Goal: Find specific page/section: Find specific page/section

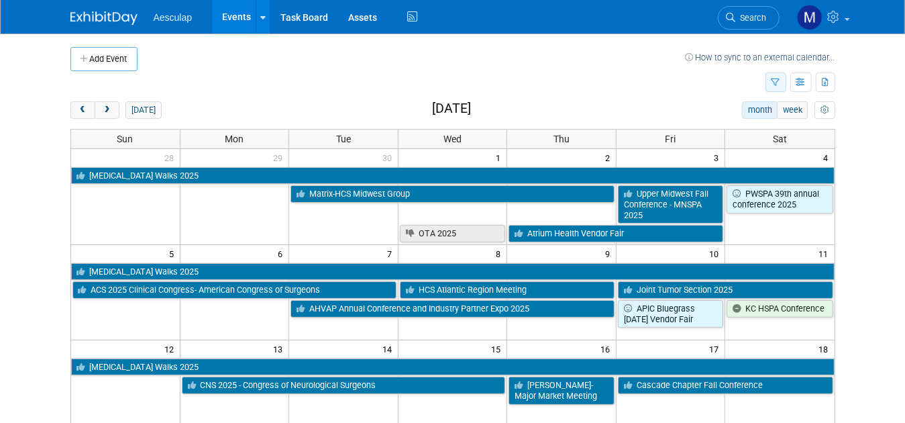
click at [780, 79] on icon "button" at bounding box center [776, 83] width 9 height 9
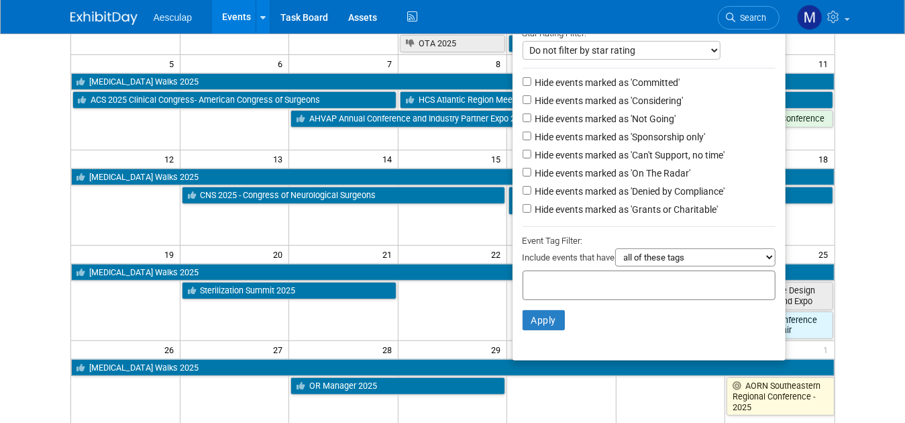
scroll to position [201, 0]
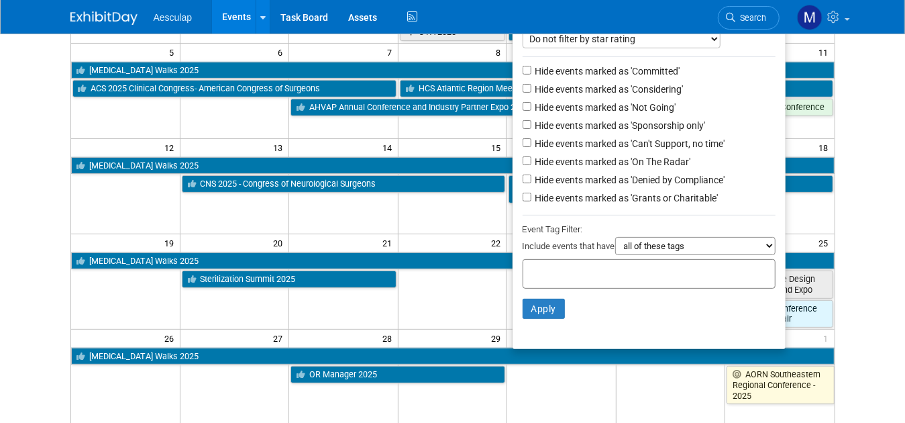
click at [711, 250] on select "all of these tags any one of these tags only and exactly these specific tags" at bounding box center [695, 246] width 160 height 18
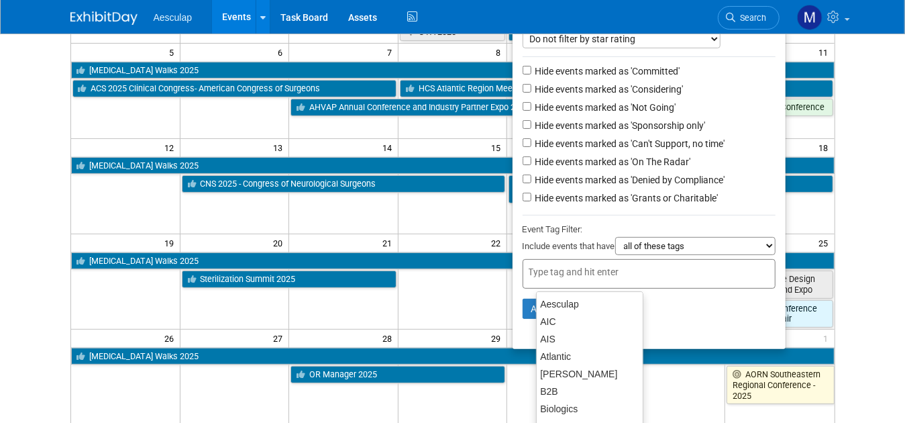
click at [586, 267] on input "text" at bounding box center [582, 271] width 107 height 13
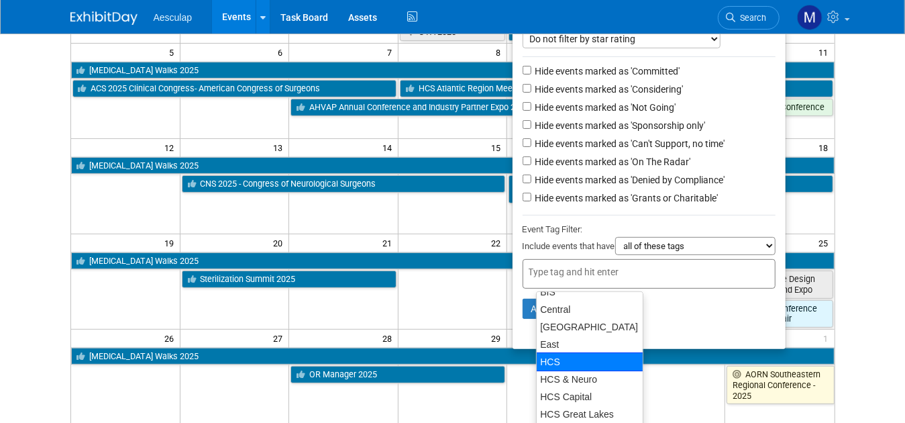
scroll to position [134, 0]
click at [564, 356] on div "HCS" at bounding box center [589, 361] width 107 height 19
type input "HCS"
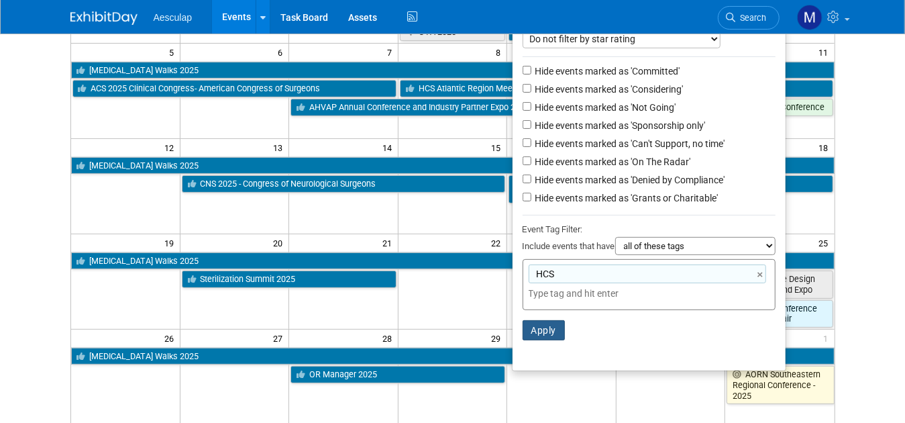
click at [557, 332] on button "Apply" at bounding box center [544, 330] width 43 height 20
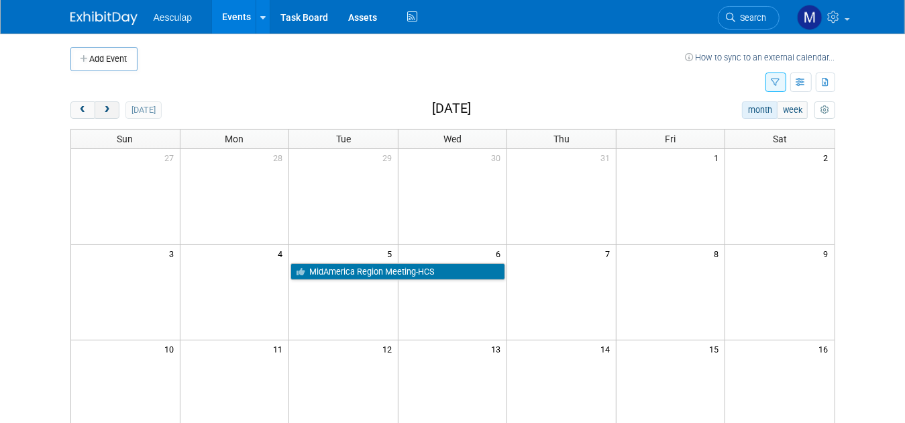
click at [95, 107] on button "next" at bounding box center [107, 109] width 25 height 17
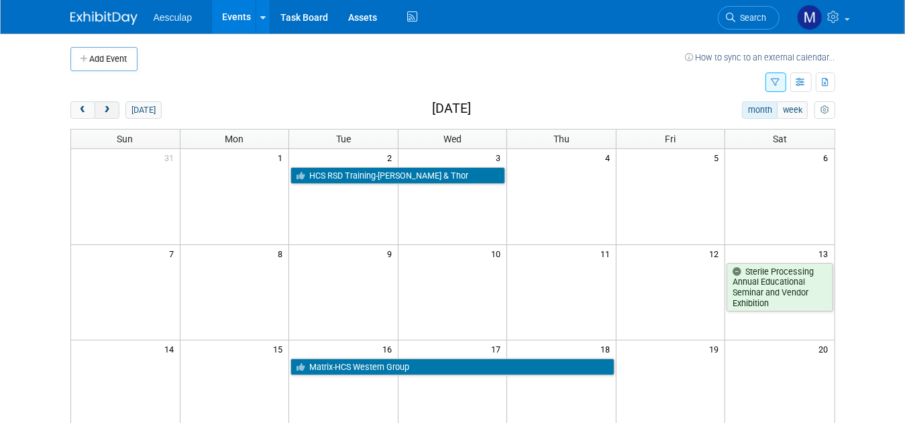
click at [95, 107] on button "next" at bounding box center [107, 109] width 25 height 17
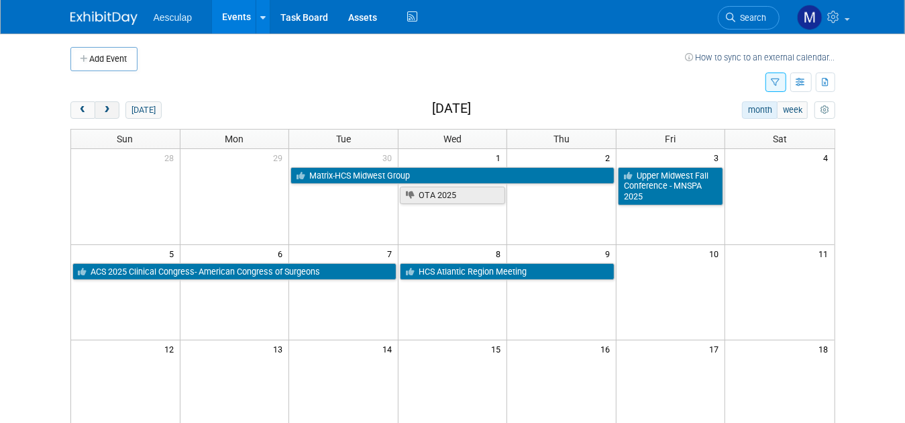
click at [95, 107] on button "next" at bounding box center [107, 109] width 25 height 17
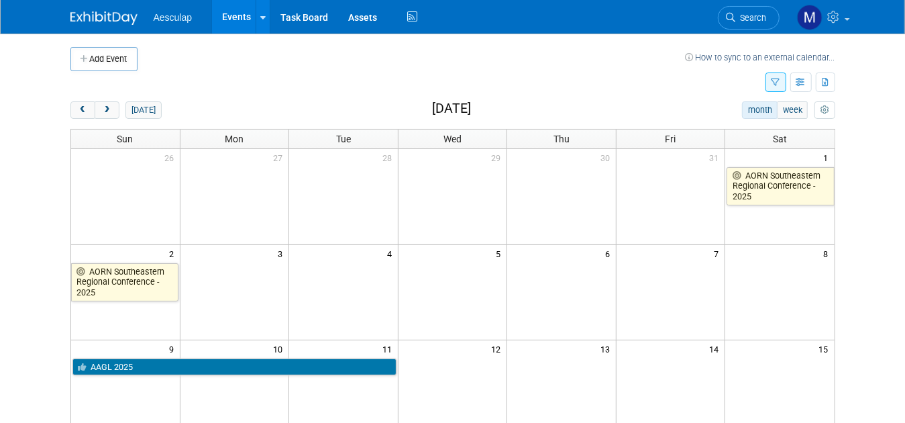
click at [786, 74] on button "button" at bounding box center [776, 81] width 21 height 19
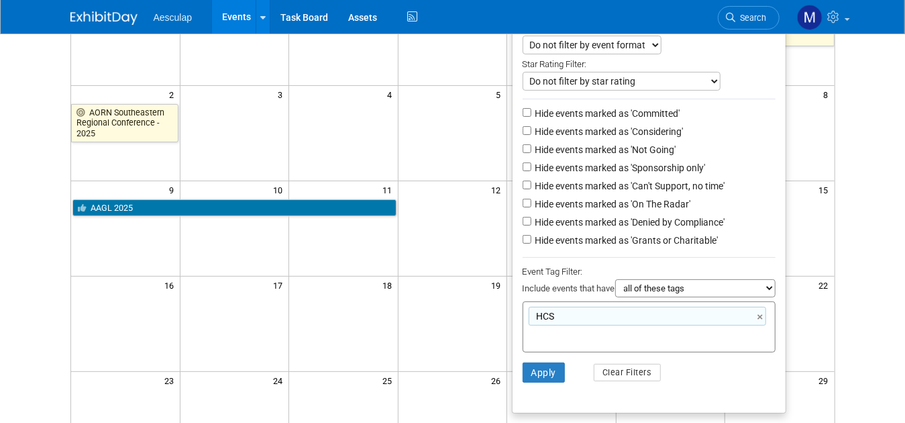
scroll to position [336, 0]
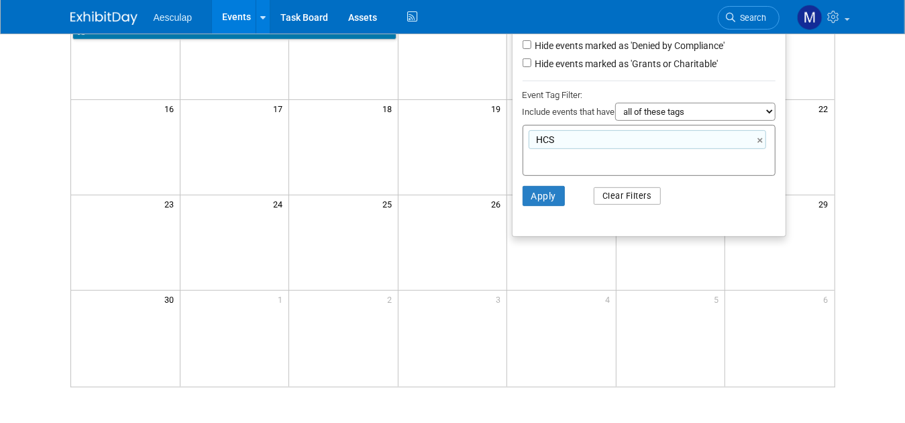
click at [623, 197] on button "Clear Filters" at bounding box center [627, 195] width 67 height 17
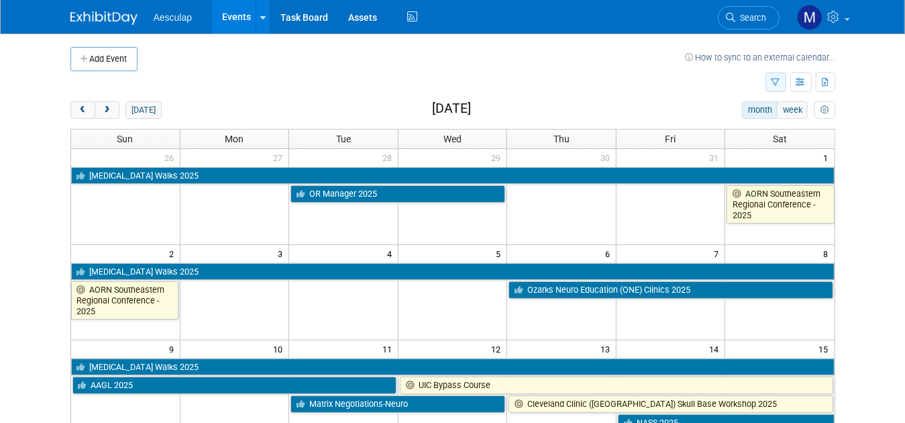
click at [780, 83] on icon "button" at bounding box center [776, 83] width 9 height 9
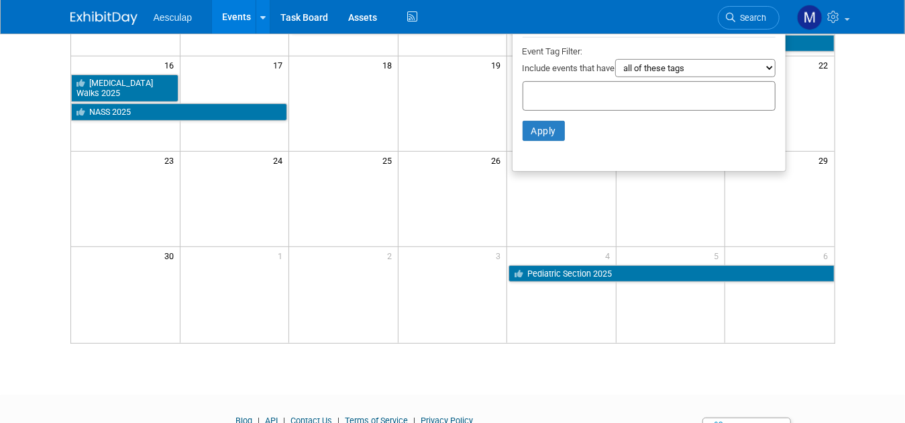
scroll to position [376, 0]
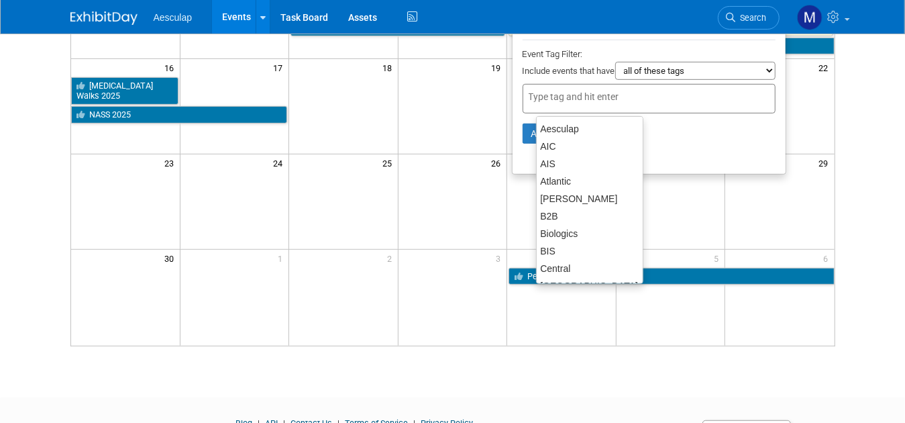
click at [617, 103] on input "text" at bounding box center [582, 96] width 107 height 13
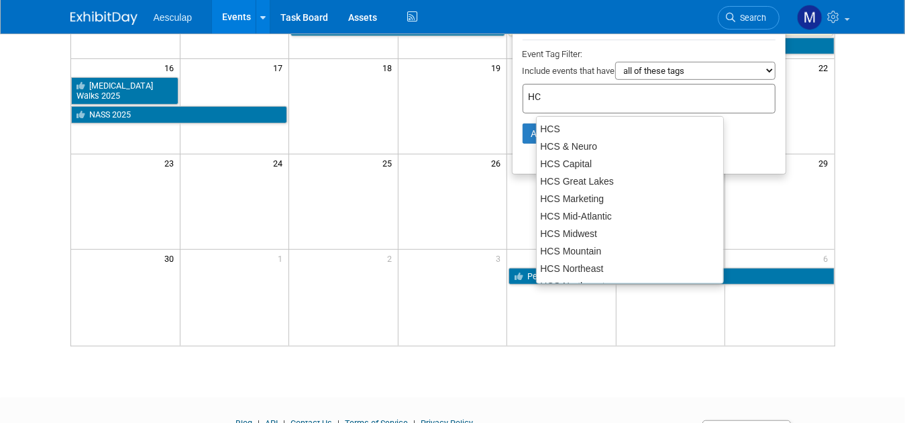
type input "HCS"
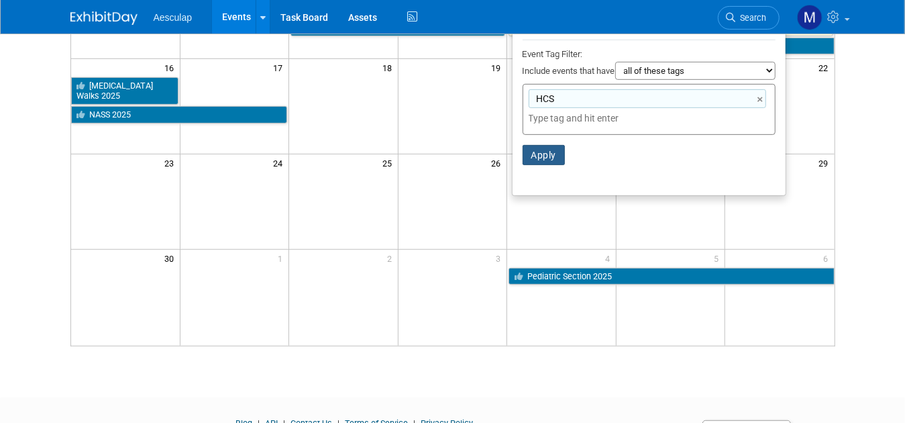
click at [553, 154] on button "Apply" at bounding box center [544, 155] width 43 height 20
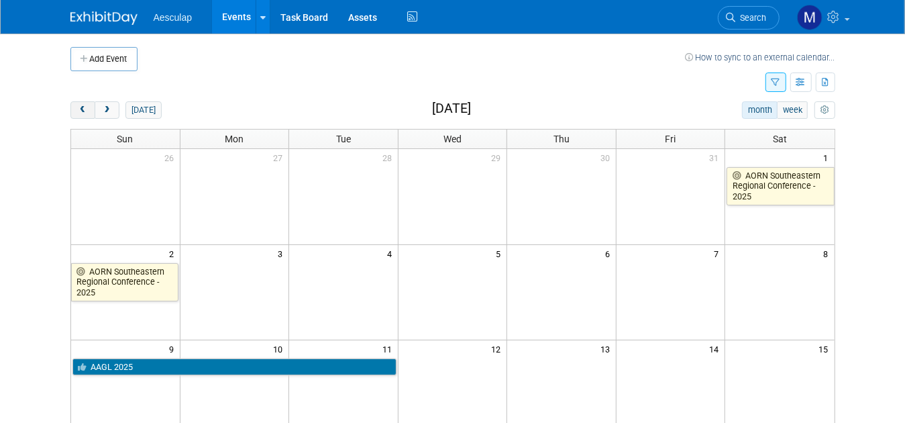
click at [70, 104] on button "prev" at bounding box center [82, 109] width 25 height 17
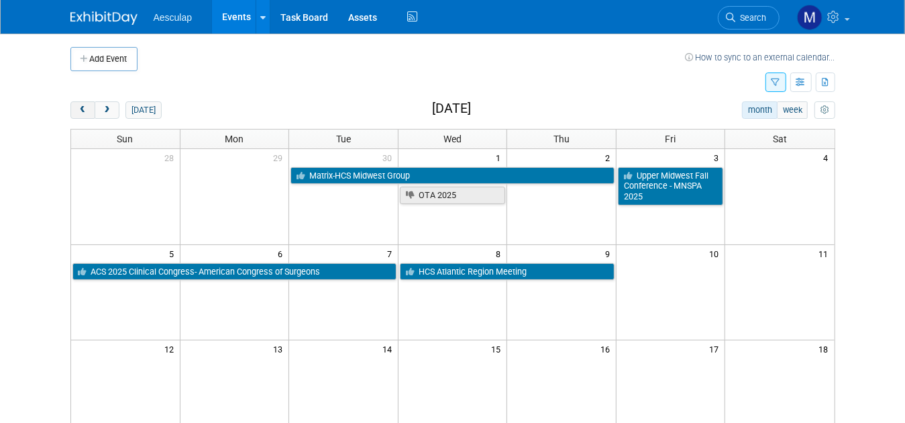
click at [70, 104] on button "prev" at bounding box center [82, 109] width 25 height 17
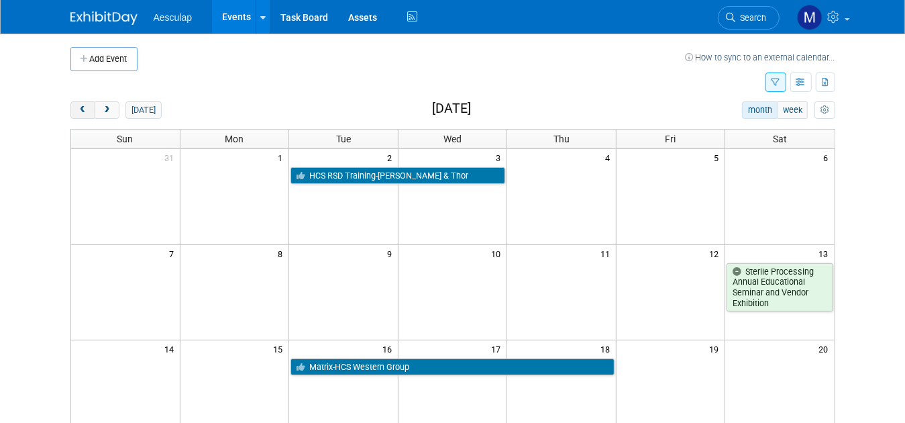
click at [70, 104] on button "prev" at bounding box center [82, 109] width 25 height 17
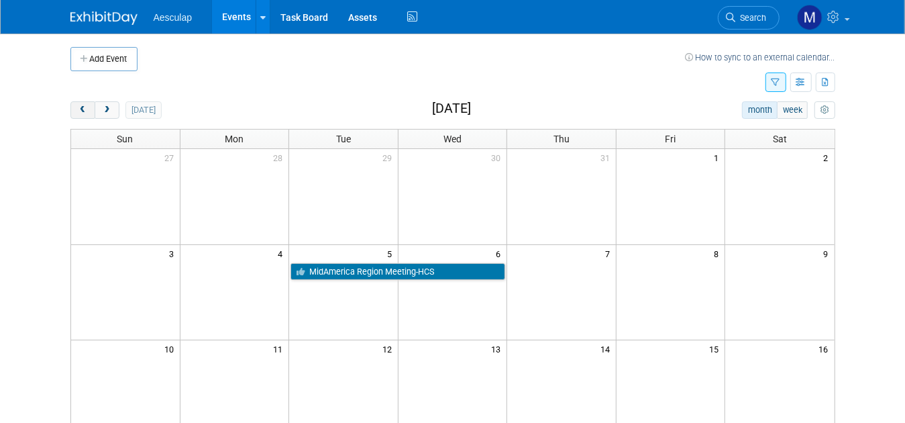
click at [70, 104] on button "prev" at bounding box center [82, 109] width 25 height 17
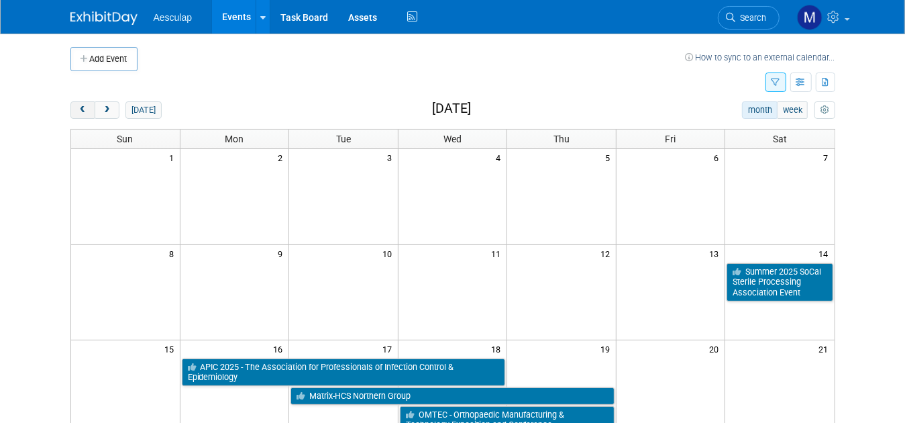
click at [70, 104] on button "prev" at bounding box center [82, 109] width 25 height 17
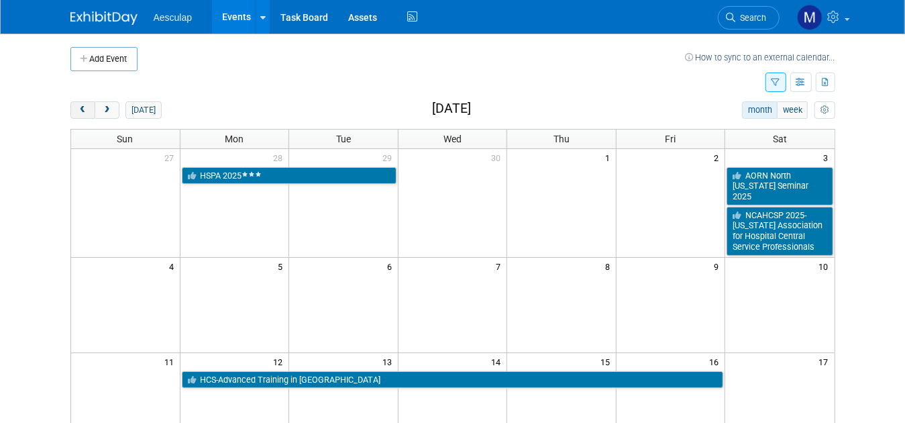
click at [70, 104] on button "prev" at bounding box center [82, 109] width 25 height 17
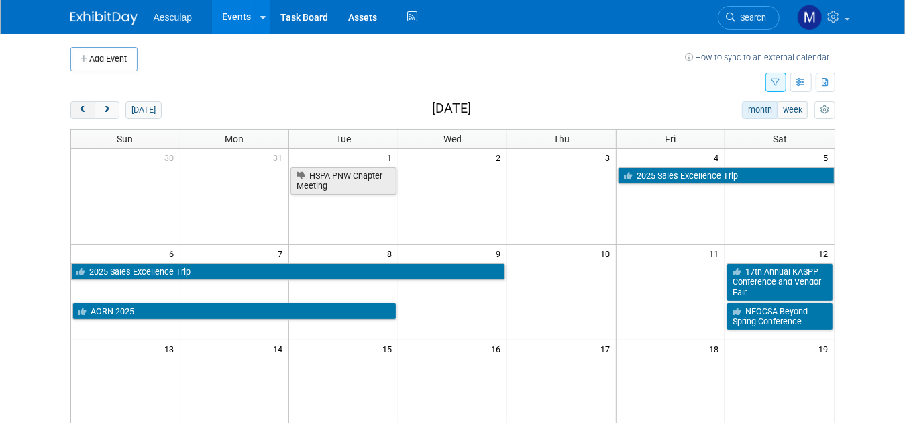
click at [70, 104] on button "prev" at bounding box center [82, 109] width 25 height 17
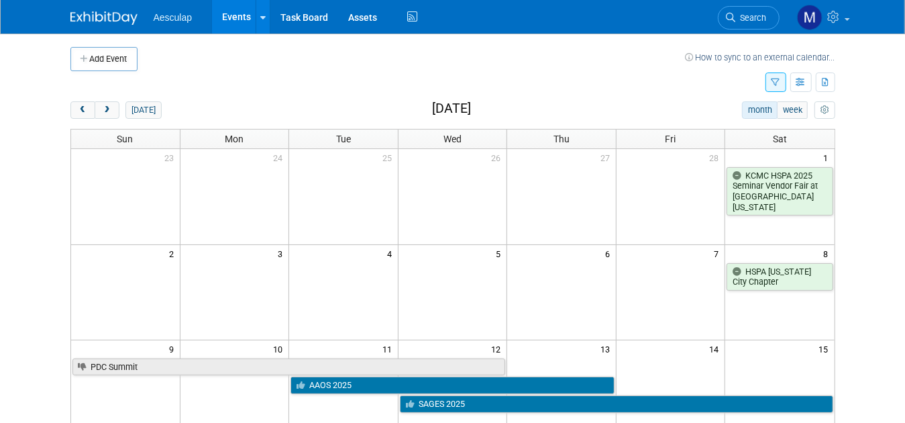
click at [786, 81] on button "button" at bounding box center [776, 81] width 21 height 19
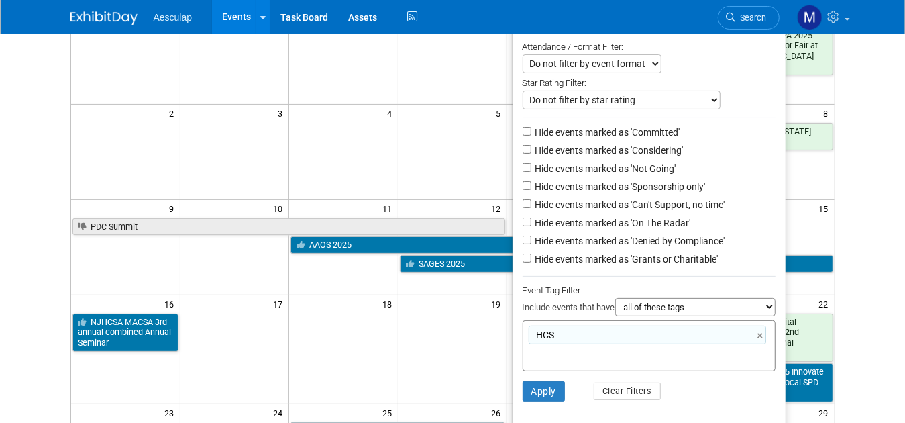
scroll to position [403, 0]
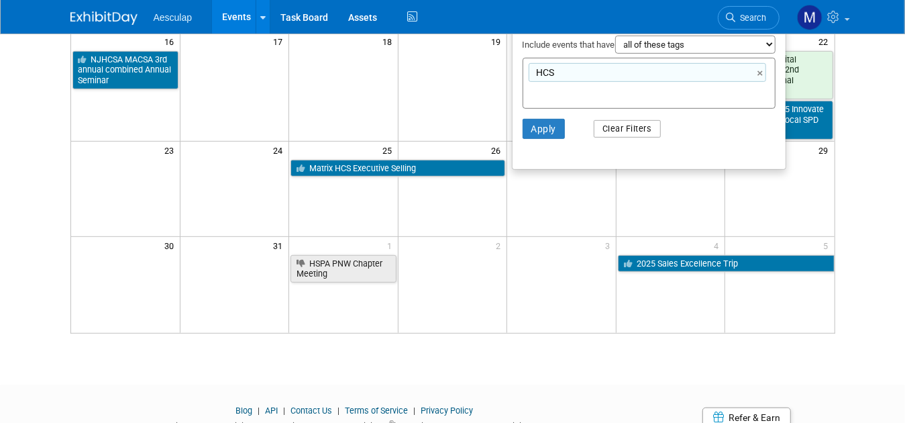
click at [629, 127] on button "Clear Filters" at bounding box center [627, 128] width 67 height 17
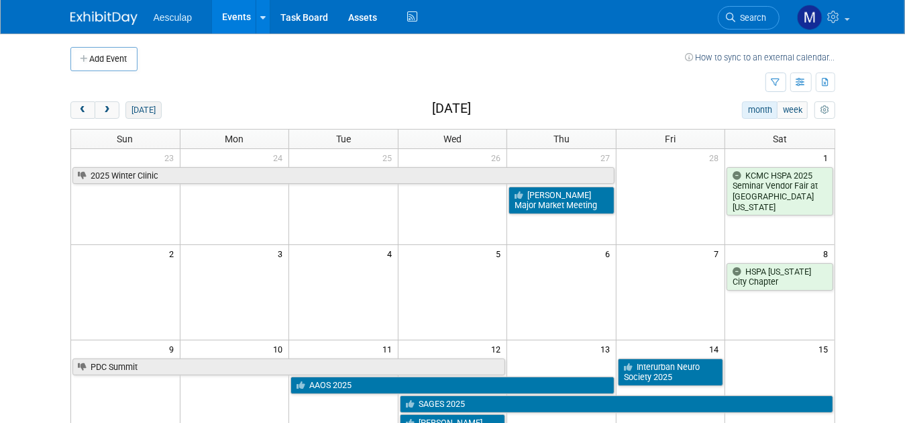
click at [125, 103] on button "[DATE]" at bounding box center [143, 109] width 36 height 17
